Goal: Find specific page/section: Find specific page/section

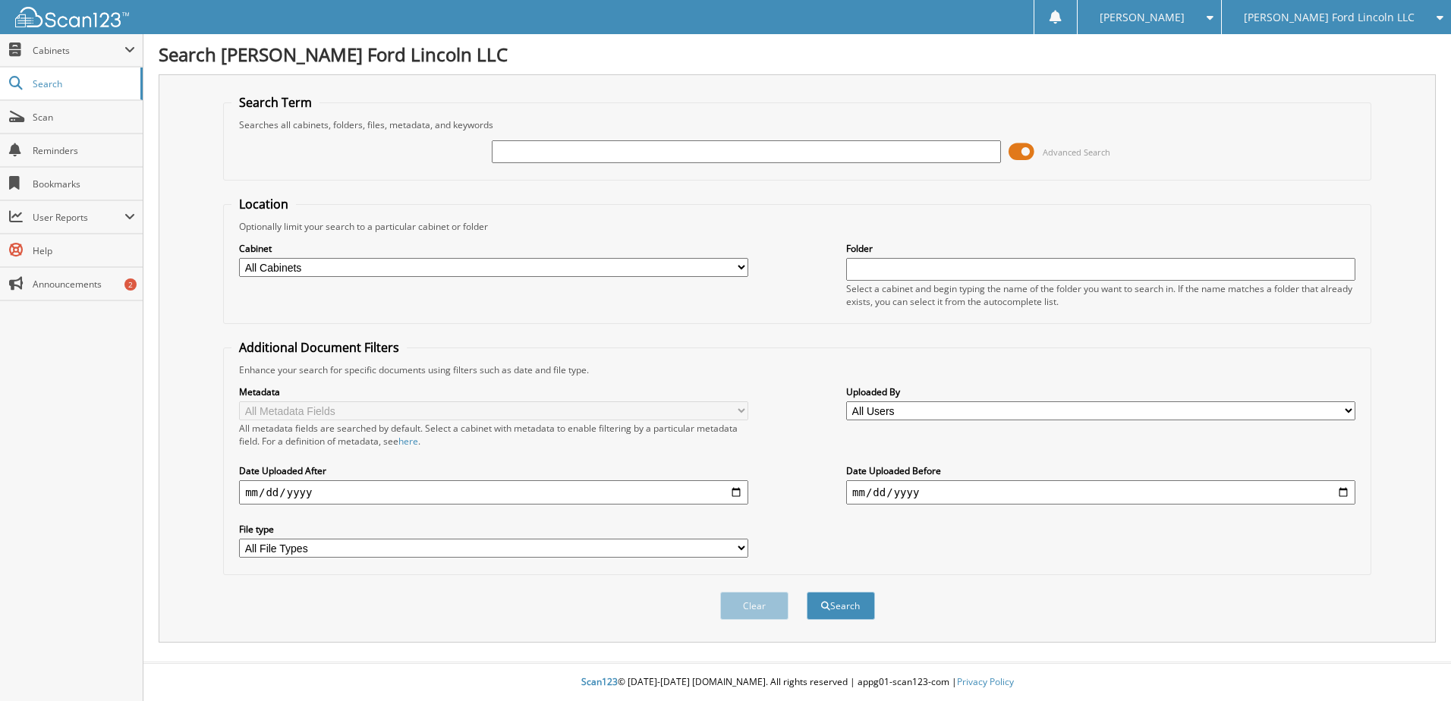
click at [757, 144] on input "text" at bounding box center [746, 151] width 509 height 23
type input "734842"
click at [807, 592] on button "Search" at bounding box center [841, 606] width 68 height 28
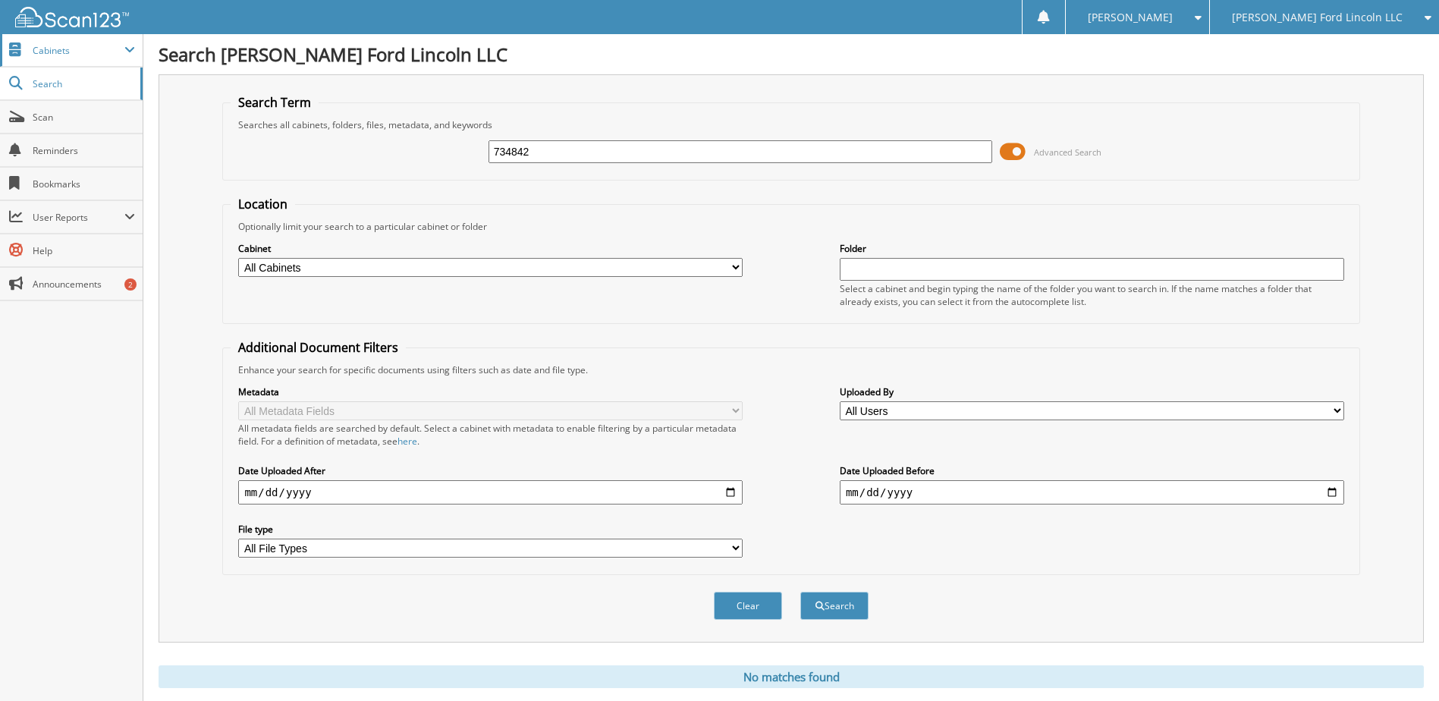
click at [74, 37] on span "Cabinets" at bounding box center [71, 50] width 143 height 33
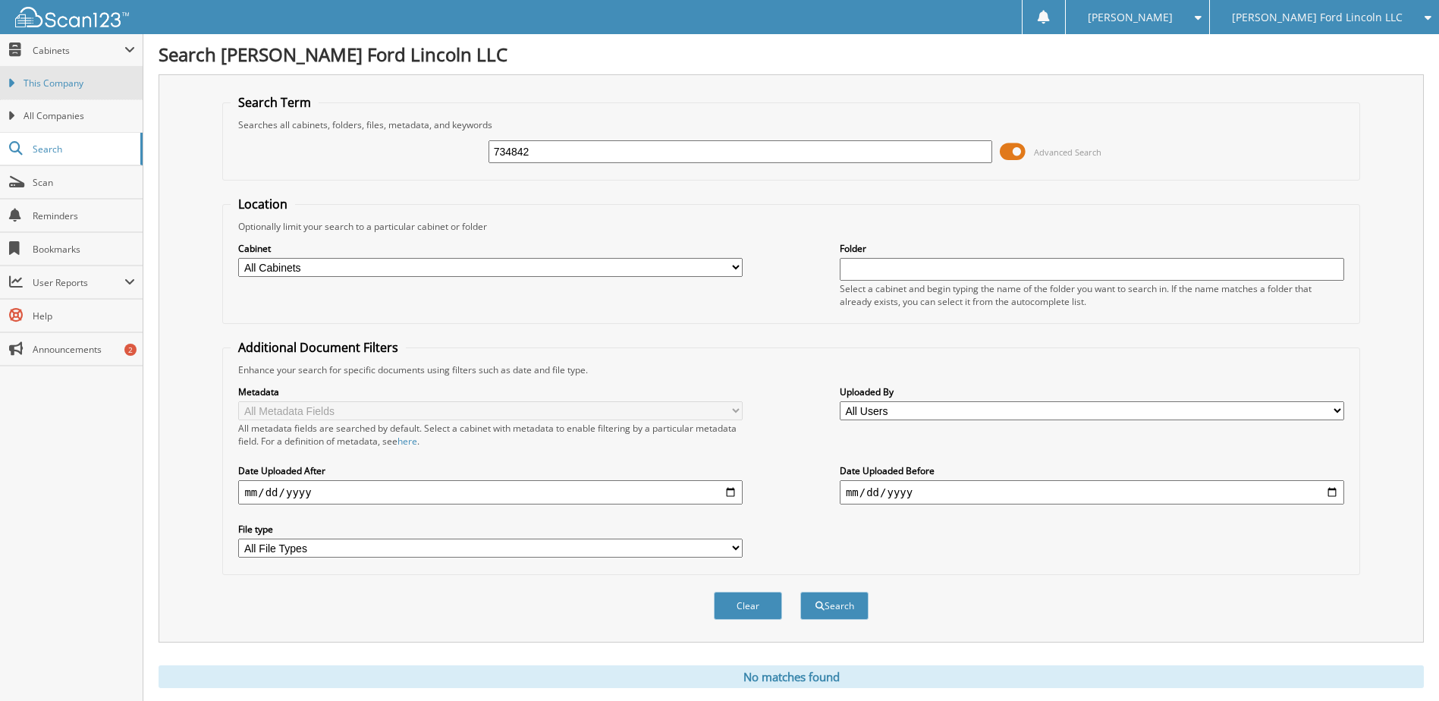
click at [80, 74] on link "This Company" at bounding box center [71, 83] width 143 height 33
